Goal: Task Accomplishment & Management: Complete application form

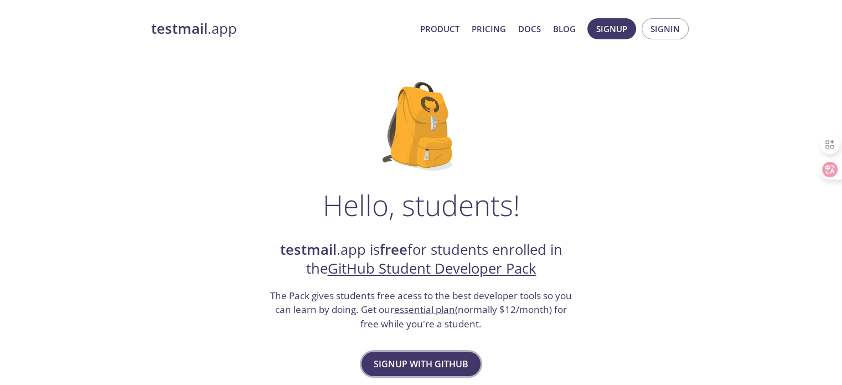
click at [447, 369] on span "Signup with GitHub" at bounding box center [421, 363] width 95 height 15
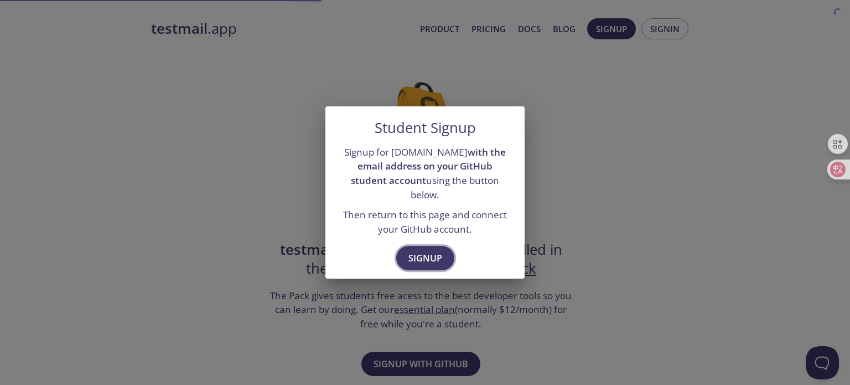
click at [426, 251] on span "Signup" at bounding box center [426, 257] width 34 height 15
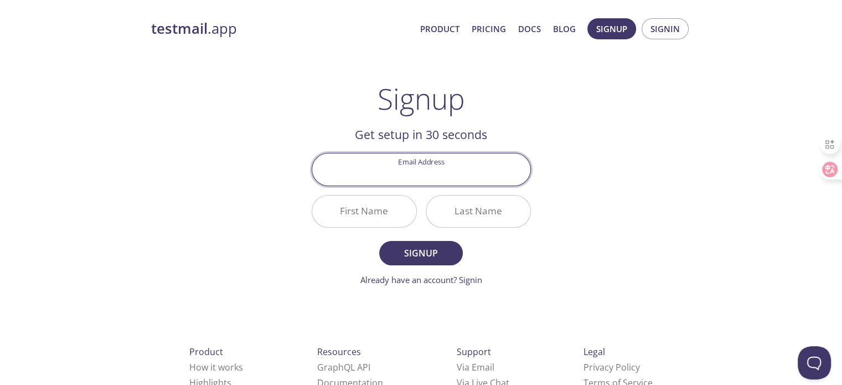
click at [433, 170] on input "Email Address" at bounding box center [421, 169] width 218 height 32
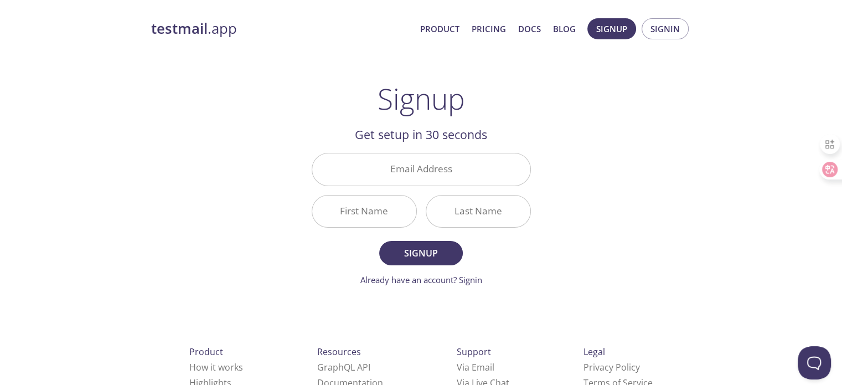
click at [648, 281] on div "testmail .app Product Pricing Docs Blog Signup Signin Signup Get setup in 30 se…" at bounding box center [421, 265] width 567 height 508
click at [430, 255] on span "Signup" at bounding box center [420, 252] width 59 height 15
click at [432, 174] on input "Email Address Required" at bounding box center [421, 169] width 218 height 32
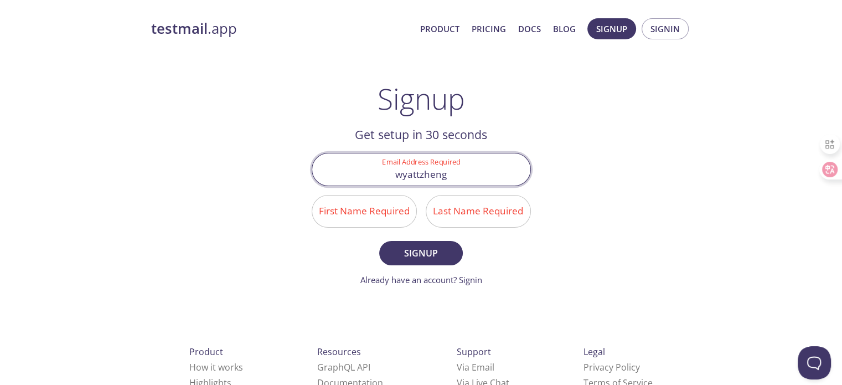
type input "wyattzheng"
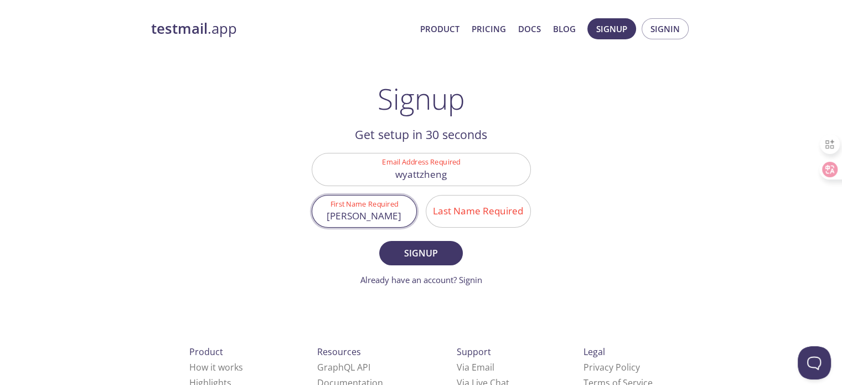
type input "[PERSON_NAME]"
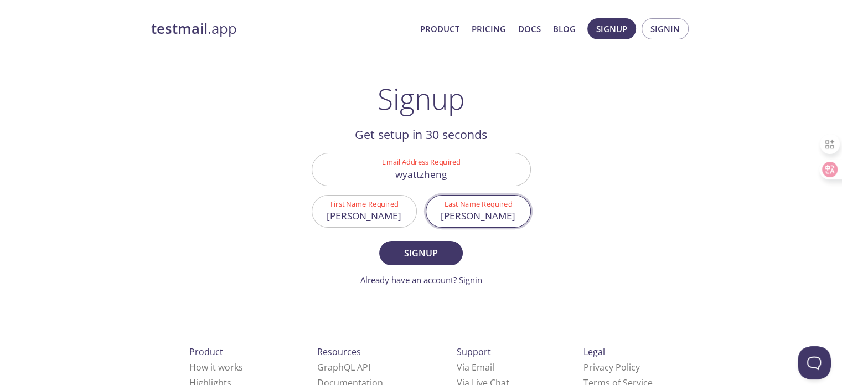
type input "[PERSON_NAME]"
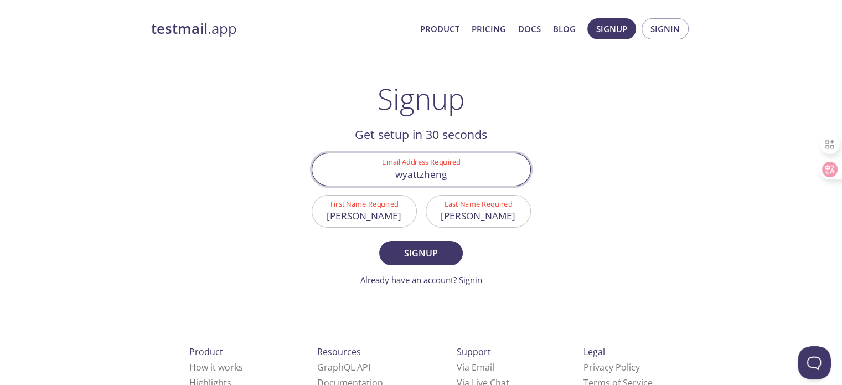
click at [462, 174] on input "wyattzheng" at bounding box center [421, 169] width 218 height 32
type input "[EMAIL_ADDRESS][DOMAIN_NAME]"
click at [379, 241] on button "Signup" at bounding box center [420, 253] width 83 height 24
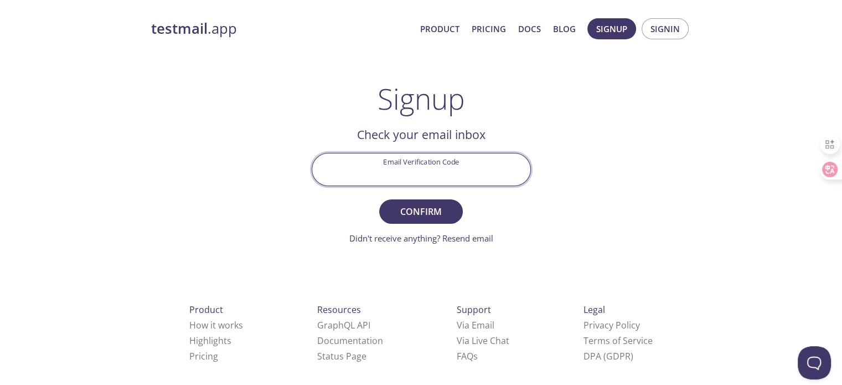
click at [451, 165] on input "Email Verification Code" at bounding box center [421, 169] width 218 height 32
paste input "7CB3UZZ"
type input "7CB3UZZ"
click at [437, 209] on span "Confirm" at bounding box center [420, 211] width 59 height 15
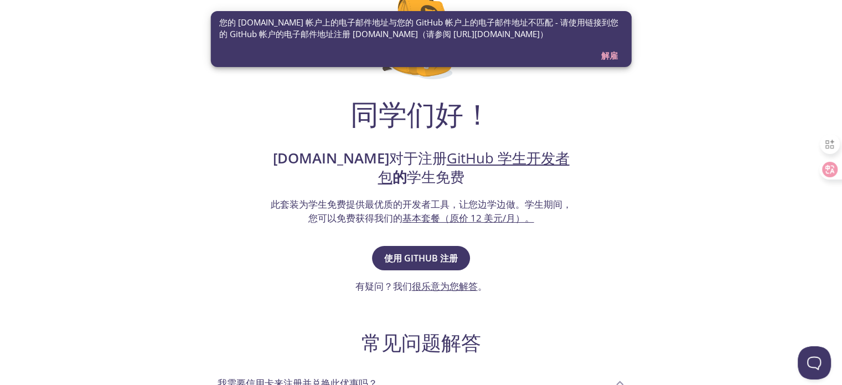
scroll to position [111, 0]
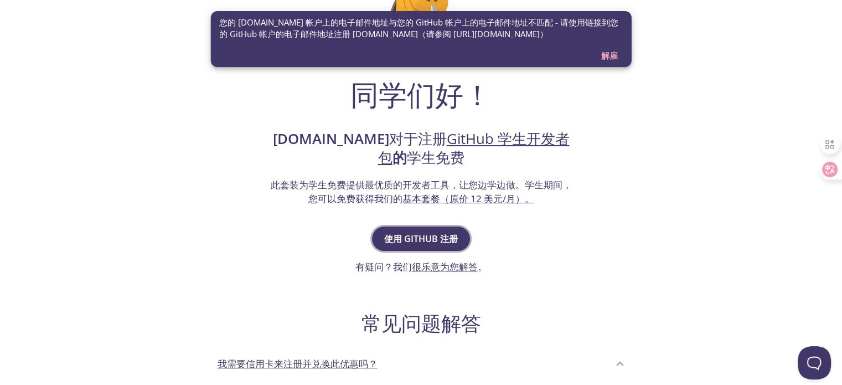
click at [445, 238] on font "使用 GitHub 注册" at bounding box center [421, 238] width 74 height 12
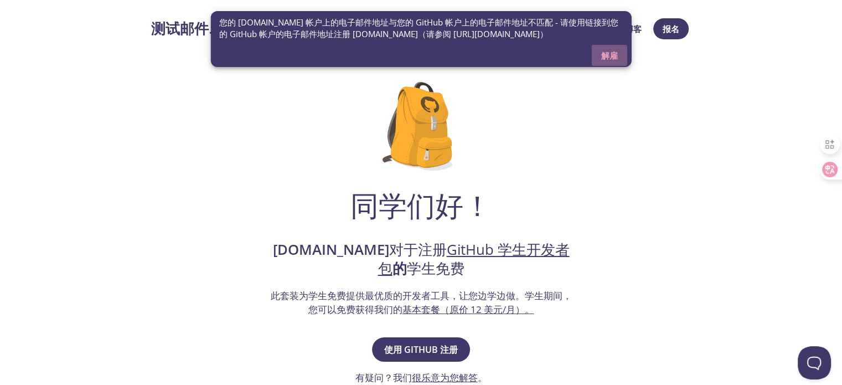
click at [606, 53] on font "解雇" at bounding box center [609, 55] width 17 height 11
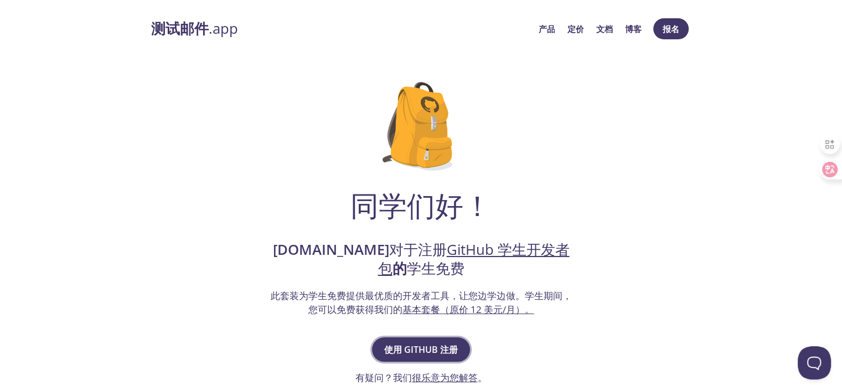
click at [438, 342] on font "使用 GitHub 注册" at bounding box center [421, 349] width 74 height 15
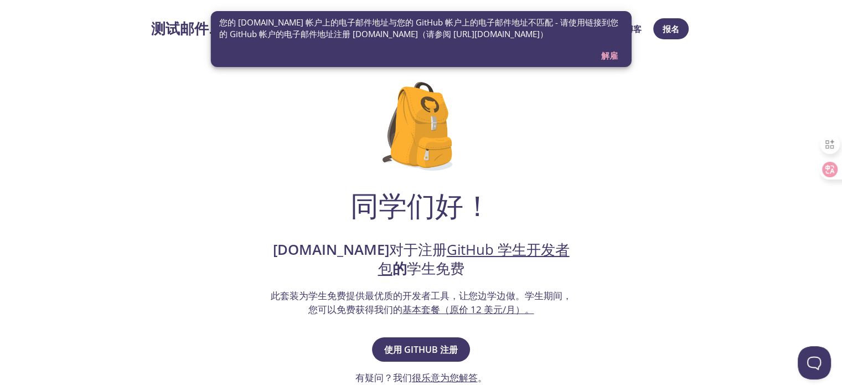
click at [658, 136] on div "同学们好！ testmail.app 对于注册 GitHub 学生开发者包 的 学生免费 此套装为学生免费提供最优质的开发者工具，让您边学边做。 学生期间，您…" at bounding box center [421, 373] width 540 height 619
click at [602, 183] on div "同学们好！ testmail.app 对于注册 GitHub 学生开发者包 的 学生免费 此套装为学生免费提供最优质的开发者工具，让您边学边做。 学生期间，您…" at bounding box center [421, 373] width 540 height 619
click at [583, 172] on div "同学们好！ testmail.app 对于注册 GitHub 学生开发者包 的 学生免费 此套装为学生免费提供最优质的开发者工具，让您边学边做。 学生期间，您…" at bounding box center [421, 373] width 540 height 619
click at [612, 55] on font "解雇" at bounding box center [609, 55] width 17 height 11
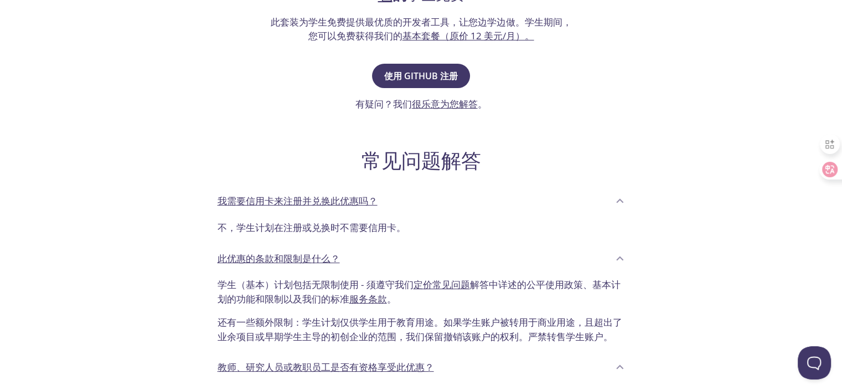
scroll to position [221, 0]
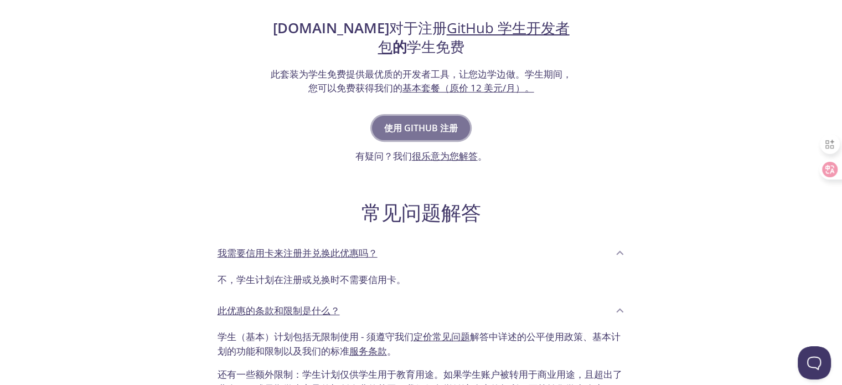
click at [437, 128] on font "使用 GitHub 注册" at bounding box center [421, 128] width 74 height 12
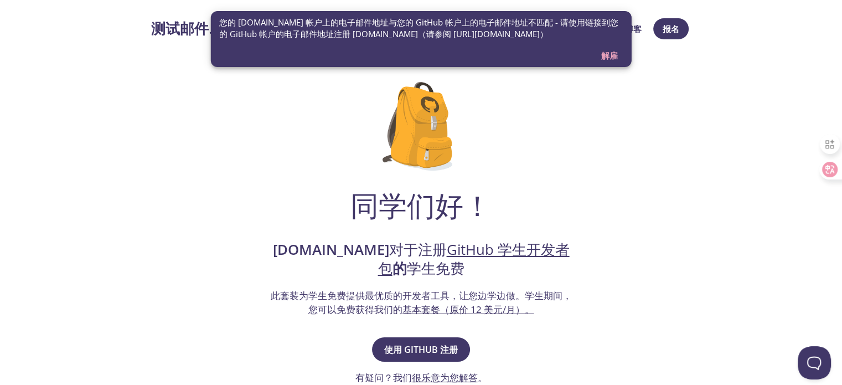
click at [620, 57] on span "解雇" at bounding box center [609, 55] width 27 height 14
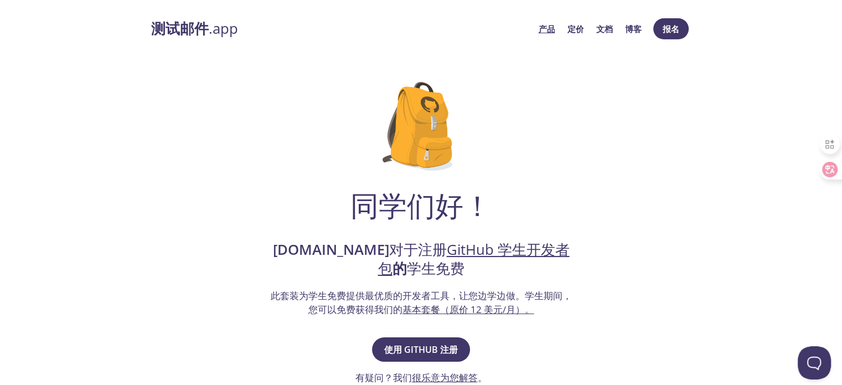
click at [551, 32] on font "产品" at bounding box center [546, 28] width 17 height 11
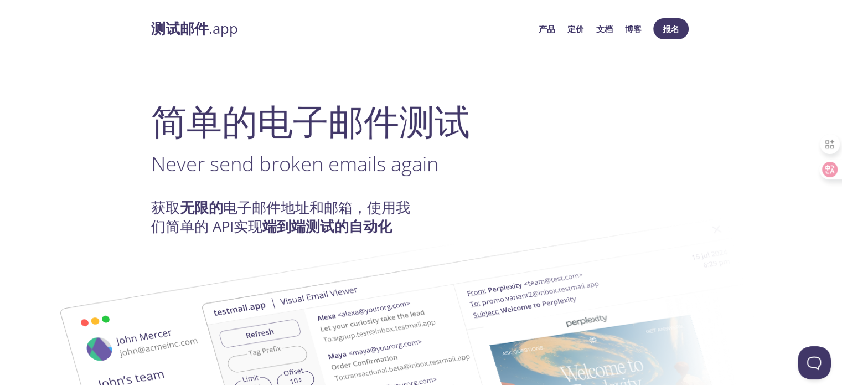
click at [549, 28] on font "产品" at bounding box center [546, 28] width 17 height 11
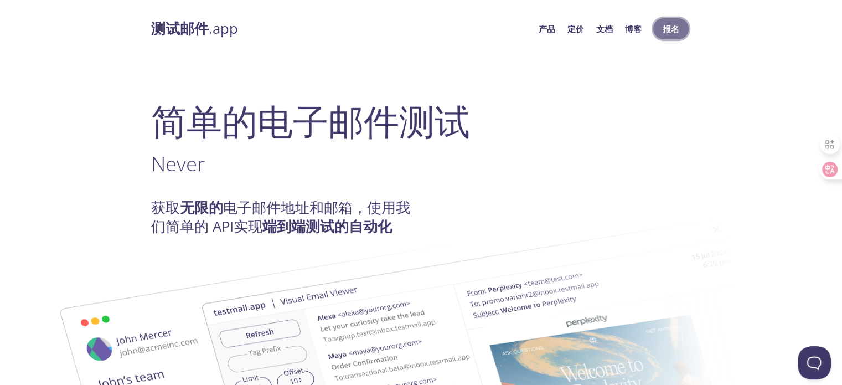
click at [679, 24] on font "报名" at bounding box center [671, 28] width 17 height 11
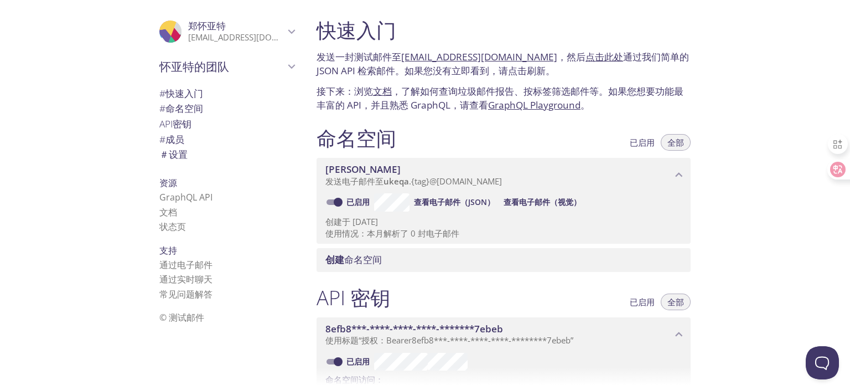
click at [269, 34] on font "wyattzheng668@gmail.com" at bounding box center [254, 37] width 133 height 11
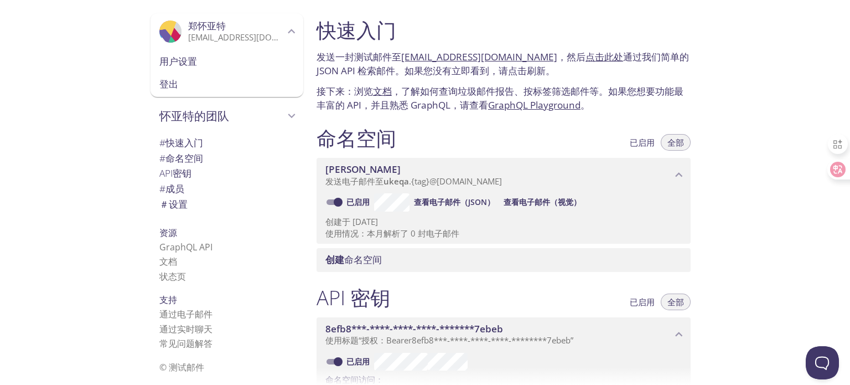
click at [169, 82] on font "登出" at bounding box center [168, 83] width 19 height 13
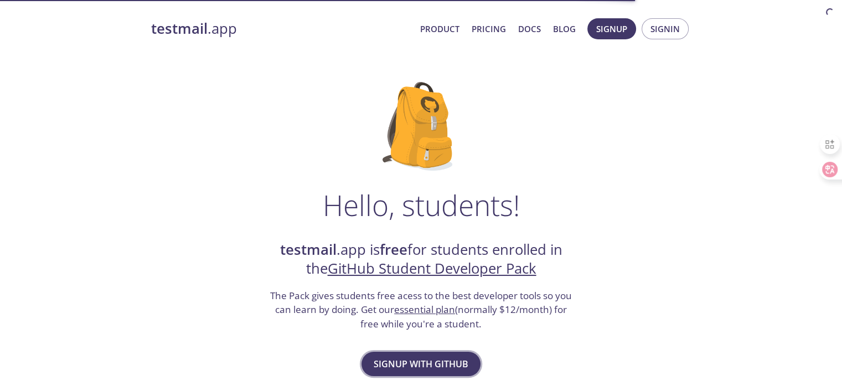
click at [440, 361] on span "Signup with GitHub" at bounding box center [421, 363] width 95 height 15
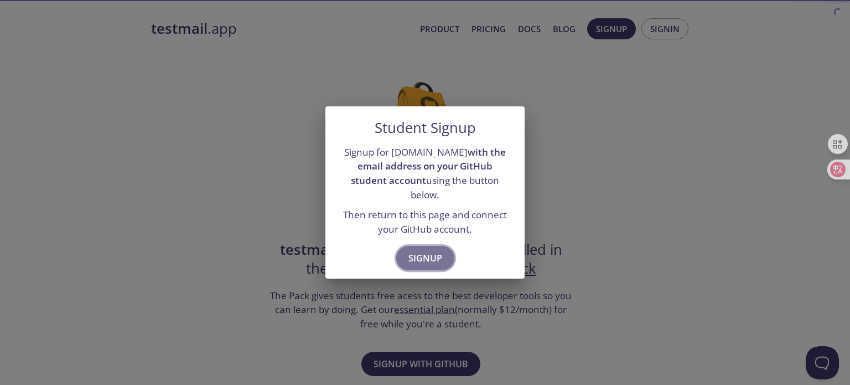
click at [423, 251] on span "Signup" at bounding box center [426, 257] width 34 height 15
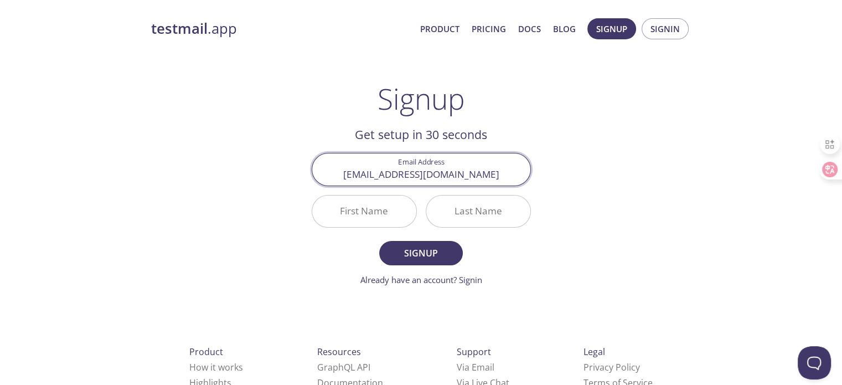
type input "[EMAIL_ADDRESS][DOMAIN_NAME]"
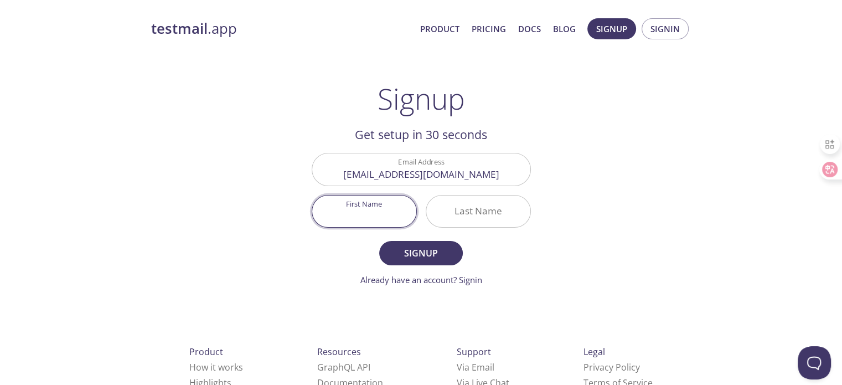
click at [353, 210] on input "First Name" at bounding box center [364, 211] width 104 height 32
type input "[PERSON_NAME]"
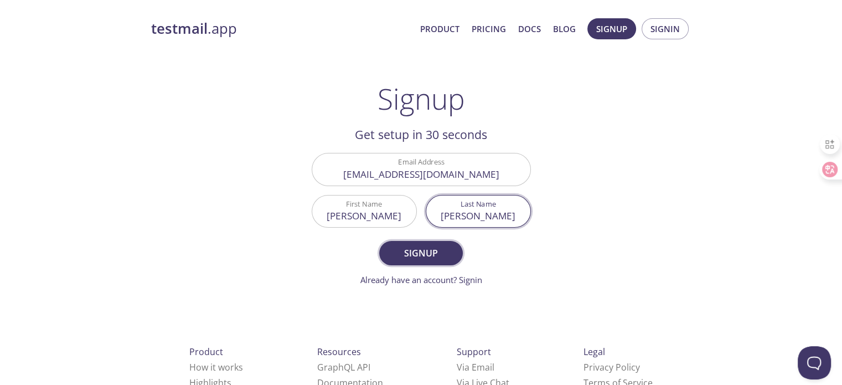
type input "[PERSON_NAME]"
click at [415, 247] on span "Signup" at bounding box center [420, 252] width 59 height 15
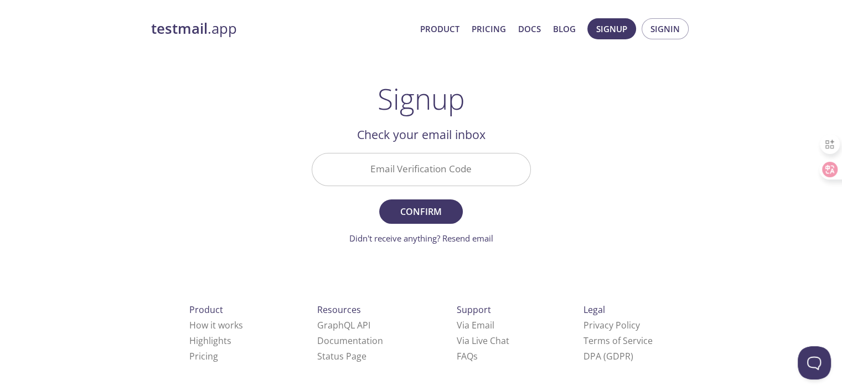
click at [414, 177] on input "Email Verification Code" at bounding box center [421, 169] width 218 height 32
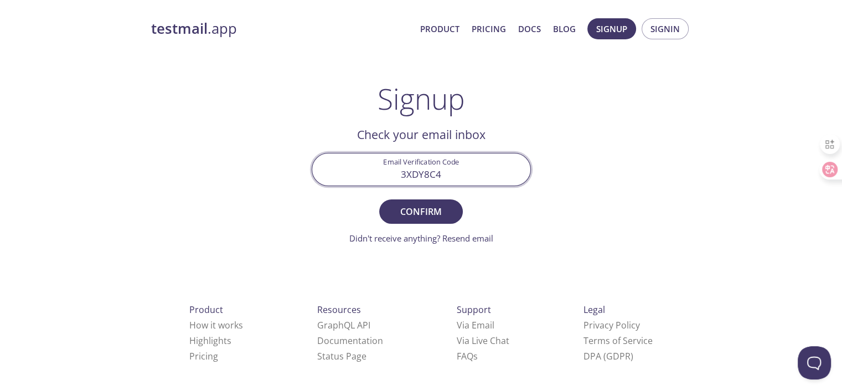
type input "3XDY8C4"
click at [379, 199] on button "Confirm" at bounding box center [420, 211] width 83 height 24
